Goal: Transaction & Acquisition: Purchase product/service

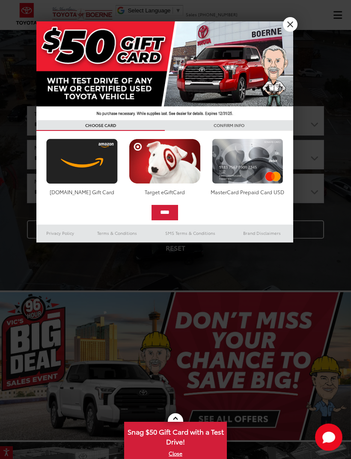
click at [298, 26] on div at bounding box center [175, 229] width 351 height 459
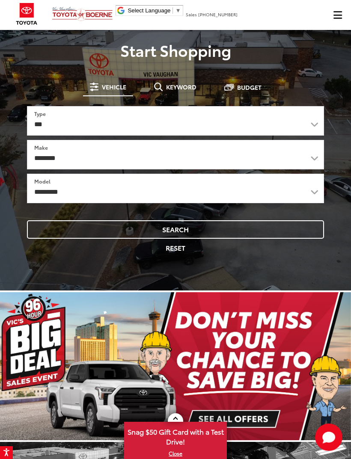
click at [208, 236] on button "Search" at bounding box center [175, 229] width 297 height 18
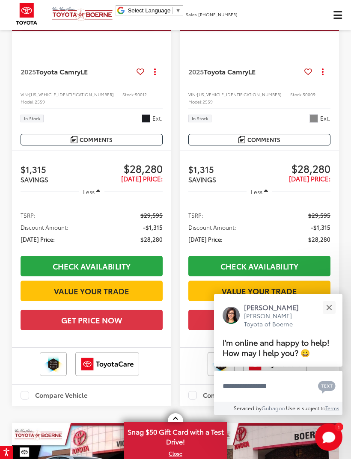
scroll to position [163, 0]
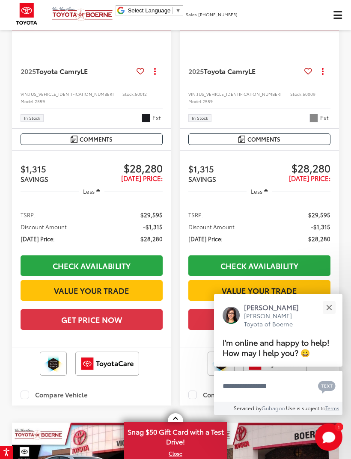
click at [322, 316] on button "Close" at bounding box center [328, 307] width 18 height 18
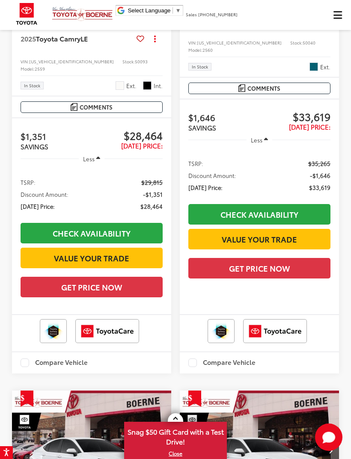
scroll to position [729, 0]
